Goal: Task Accomplishment & Management: Use online tool/utility

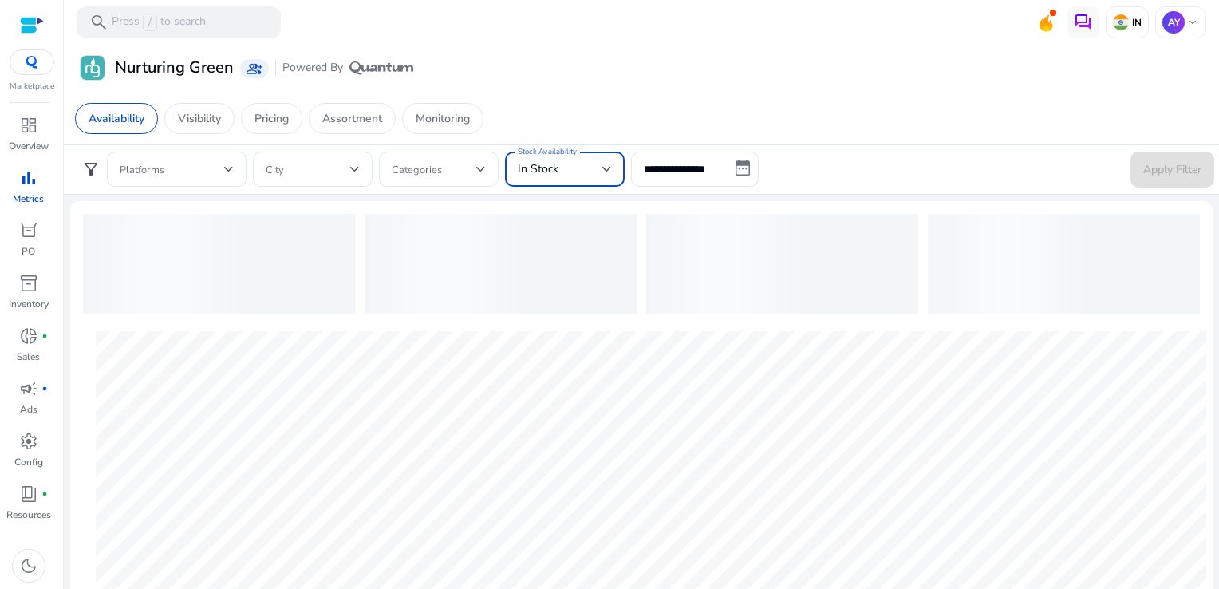
click at [558, 171] on div "In Stock" at bounding box center [560, 169] width 85 height 18
click at [656, 176] on div at bounding box center [609, 294] width 1219 height 589
click at [674, 175] on input "**********" at bounding box center [695, 169] width 128 height 35
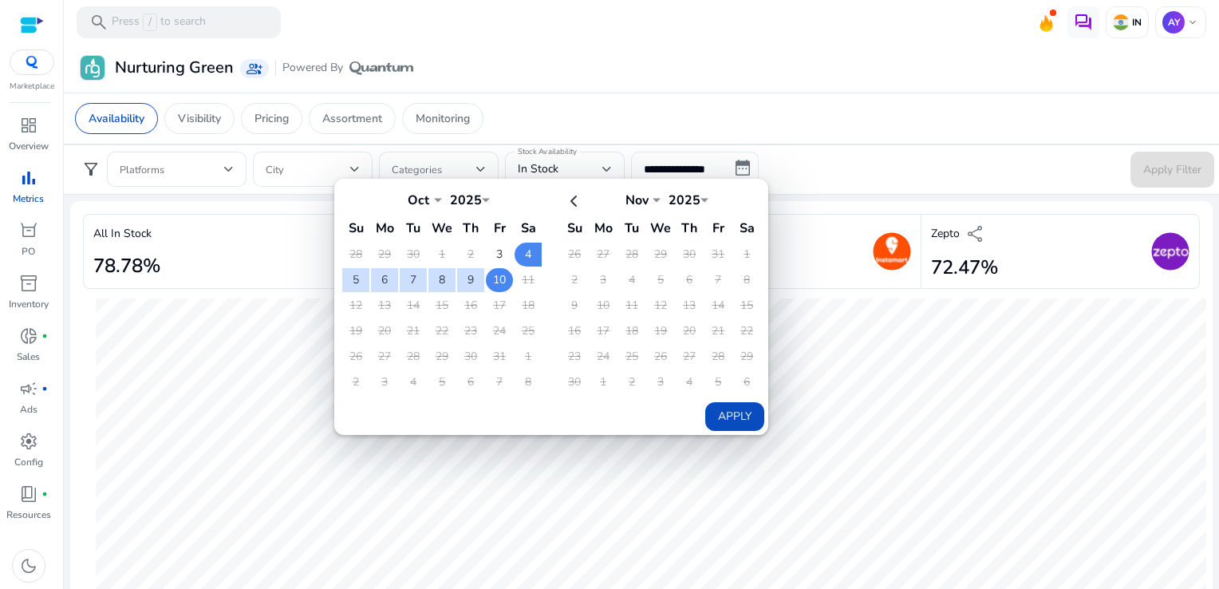
click at [491, 279] on td "10" at bounding box center [499, 280] width 27 height 24
click at [737, 407] on button "Apply" at bounding box center [734, 416] width 59 height 29
type input "**********"
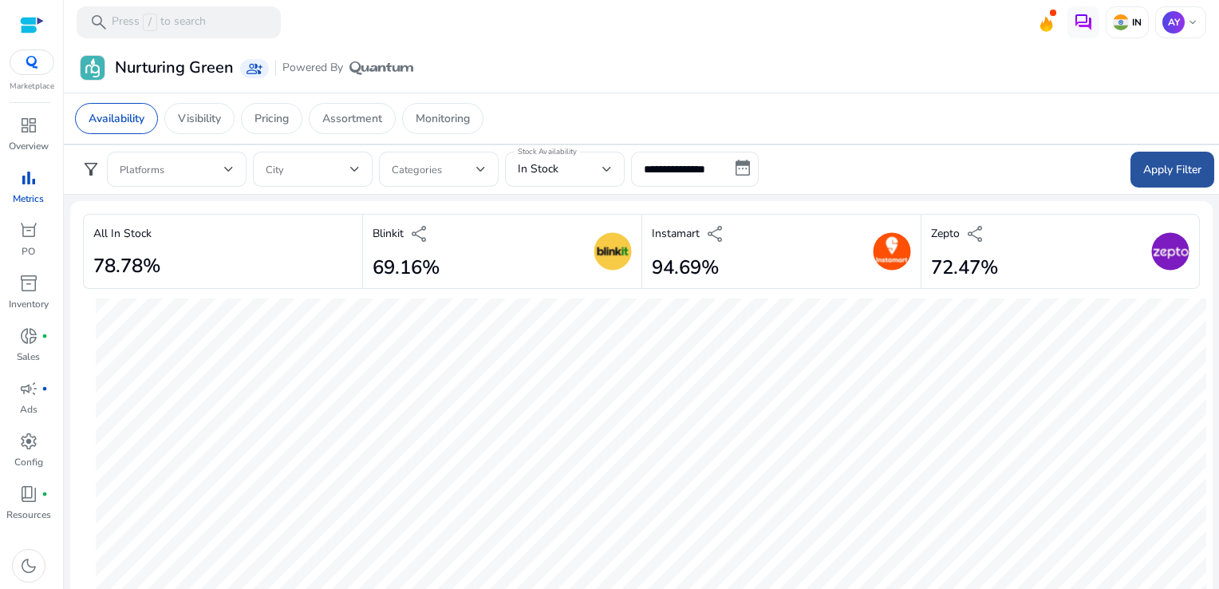
click at [1163, 181] on span at bounding box center [1172, 169] width 84 height 38
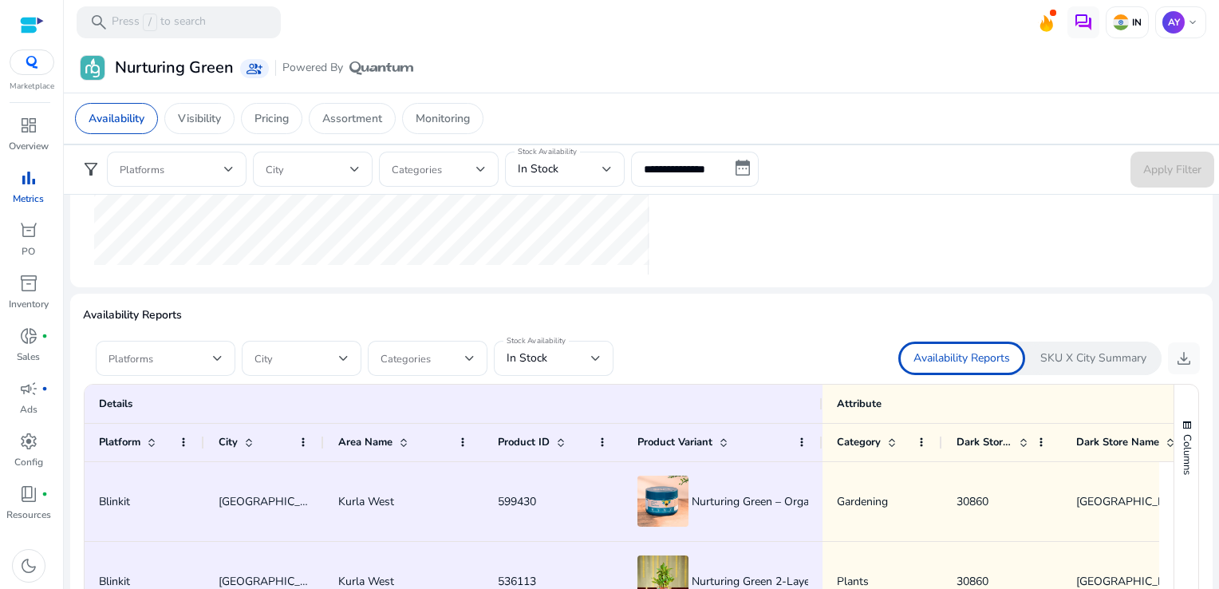
scroll to position [838, 0]
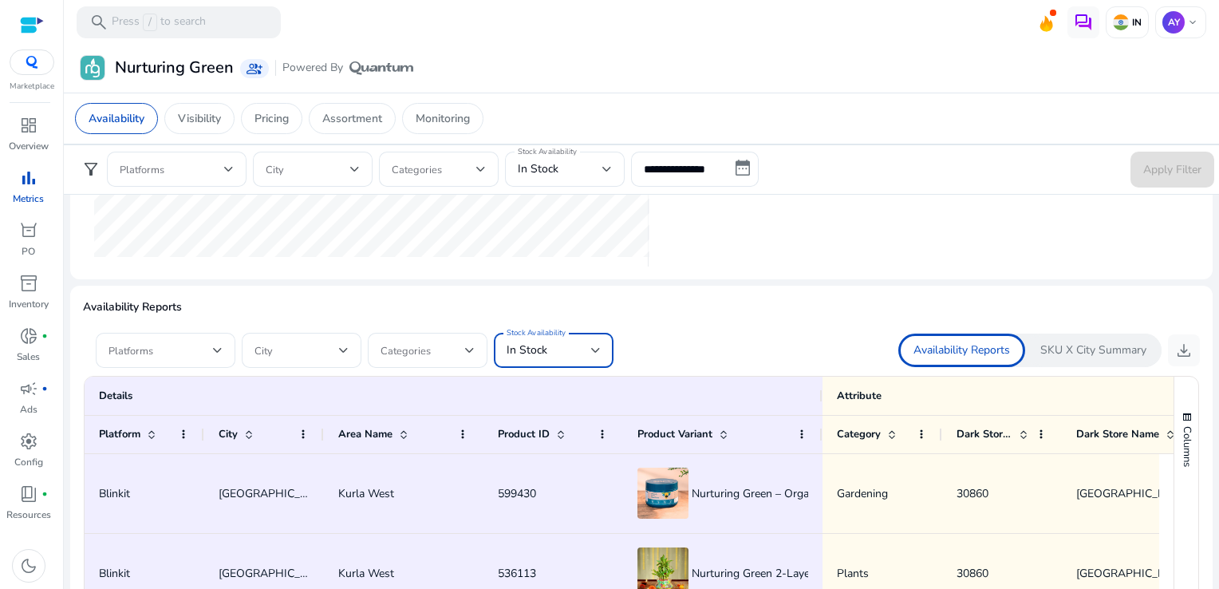
click at [565, 353] on div "In Stock" at bounding box center [549, 350] width 85 height 18
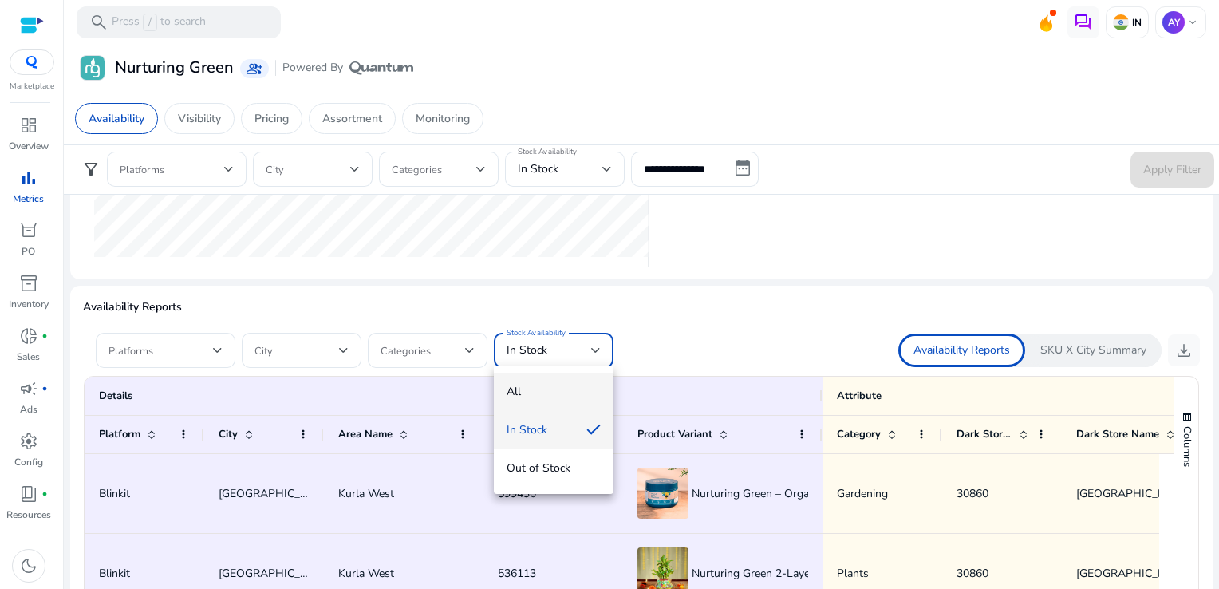
click at [508, 385] on span "All" at bounding box center [554, 392] width 94 height 18
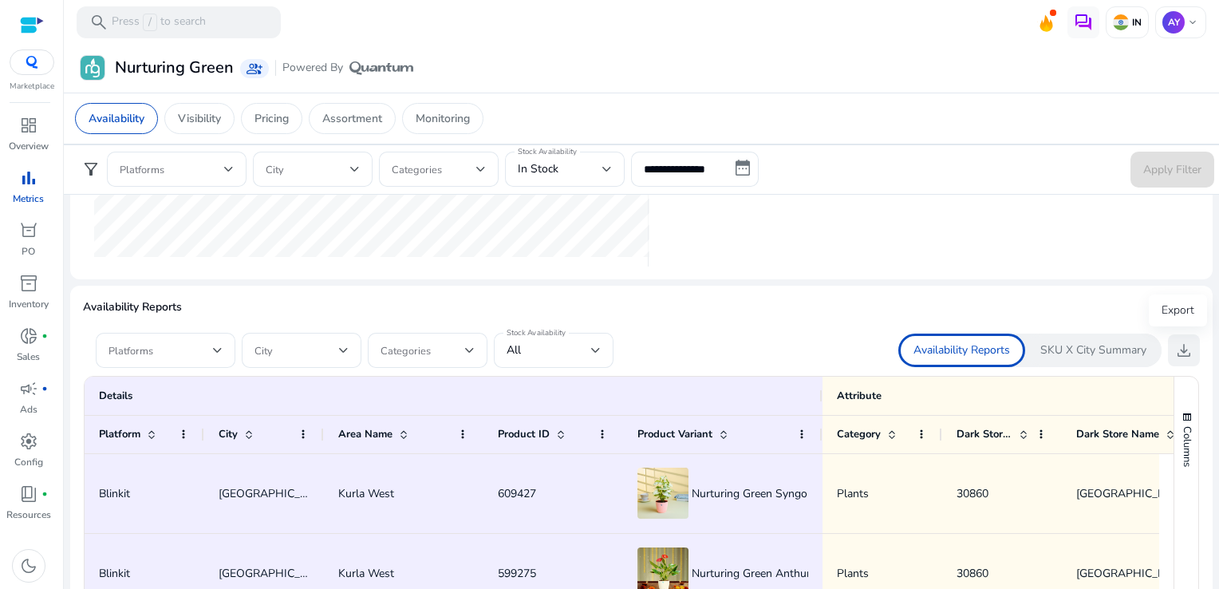
click at [1181, 349] on span "download" at bounding box center [1183, 350] width 19 height 19
click at [806, 9] on mat-toolbar "search Press / to search IN AY keyboard_arrow_down" at bounding box center [641, 22] width 1155 height 44
